Goal: Find contact information: Find contact information

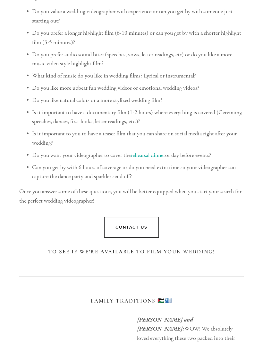
scroll to position [3070, 0]
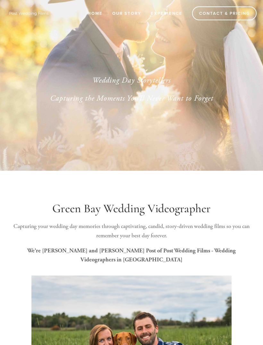
click at [246, 13] on link "Contact & Pricing" at bounding box center [224, 13] width 65 height 14
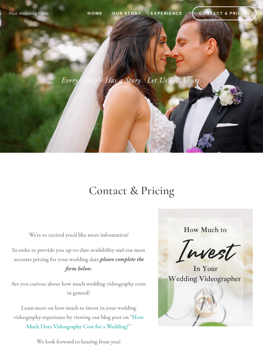
click at [173, 11] on link "Experience" at bounding box center [167, 13] width 40 height 11
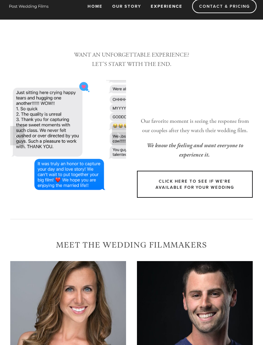
scroll to position [8, 0]
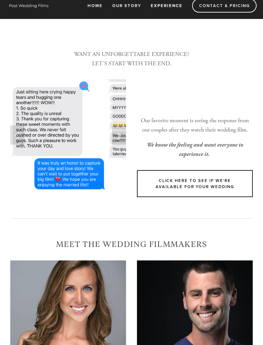
click at [235, 184] on link "Click Here to see if We're available for your wedding" at bounding box center [195, 183] width 116 height 27
